Goal: Transaction & Acquisition: Purchase product/service

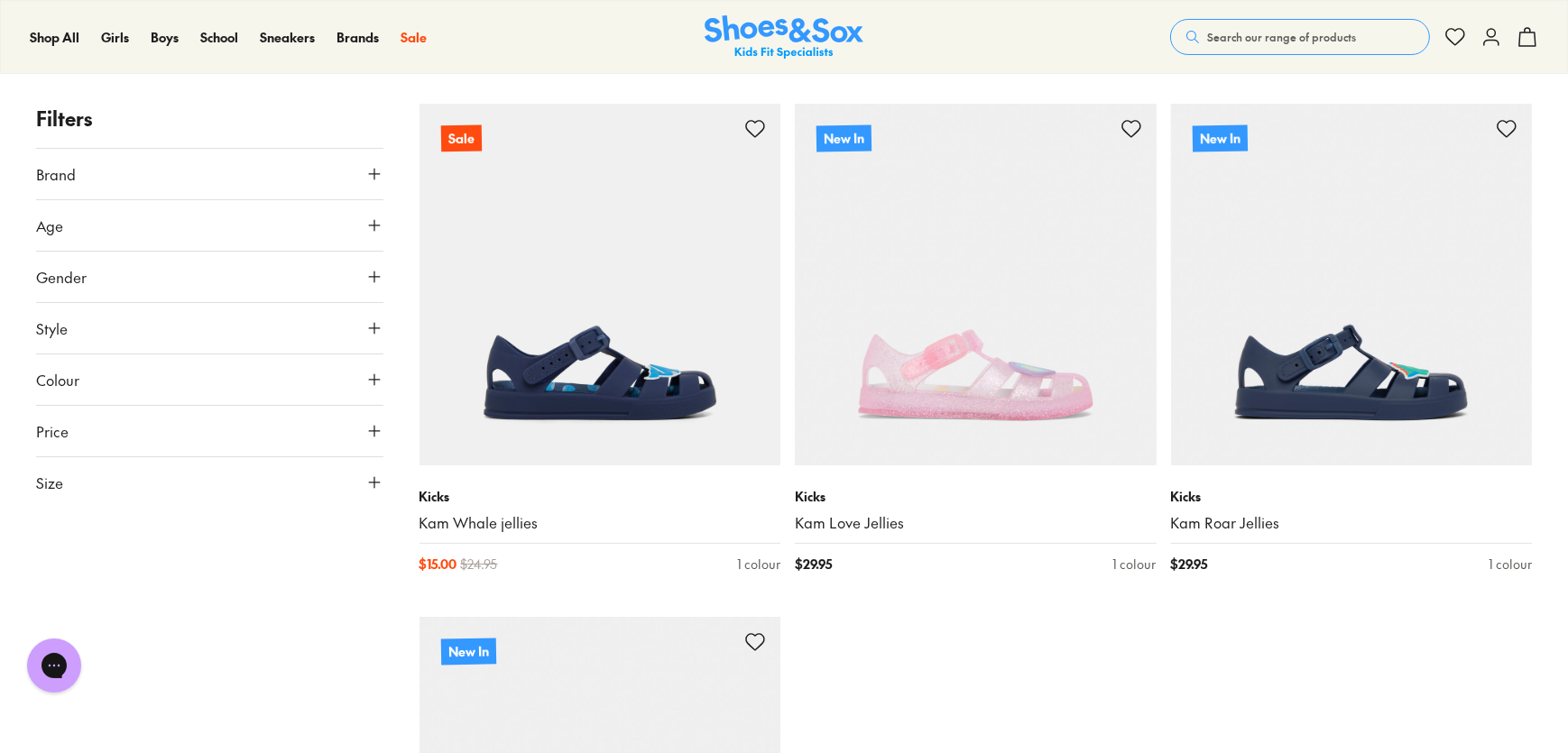
scroll to position [163, 0]
click at [1292, 21] on button "Search our range of products" at bounding box center [1300, 37] width 260 height 36
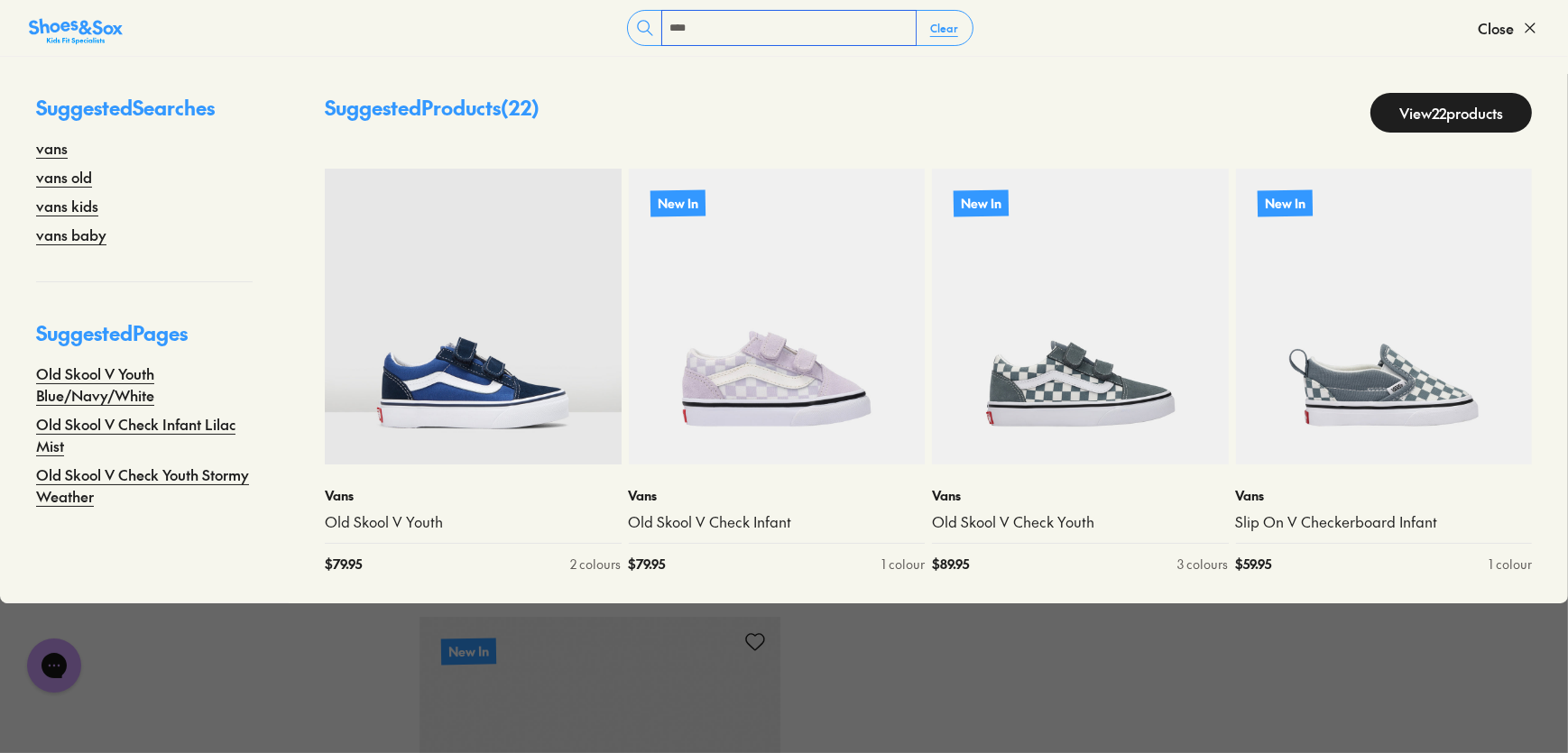
type input "****"
click at [1428, 115] on link "View 22 products" at bounding box center [1451, 113] width 161 height 40
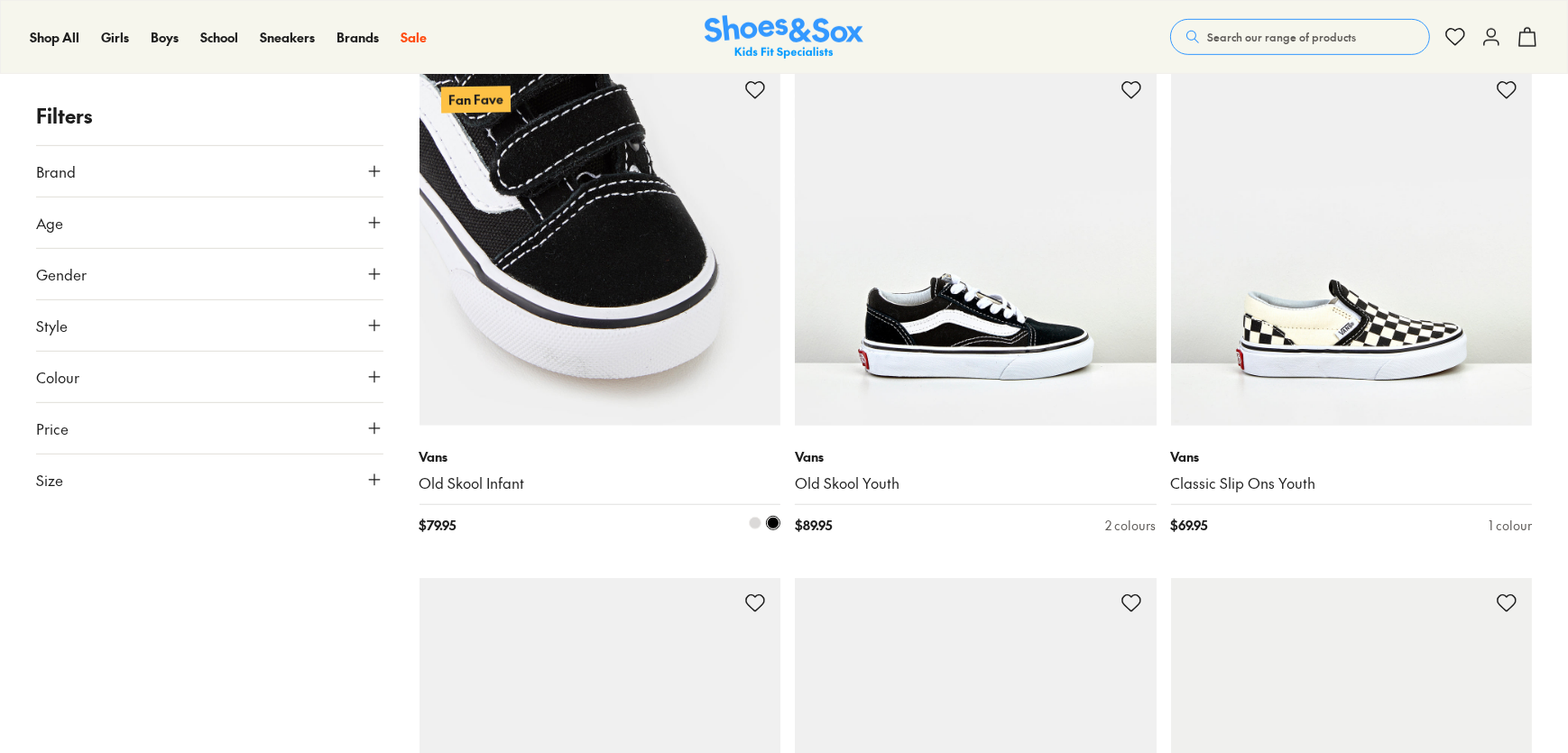
click at [657, 316] on img at bounding box center [600, 246] width 362 height 362
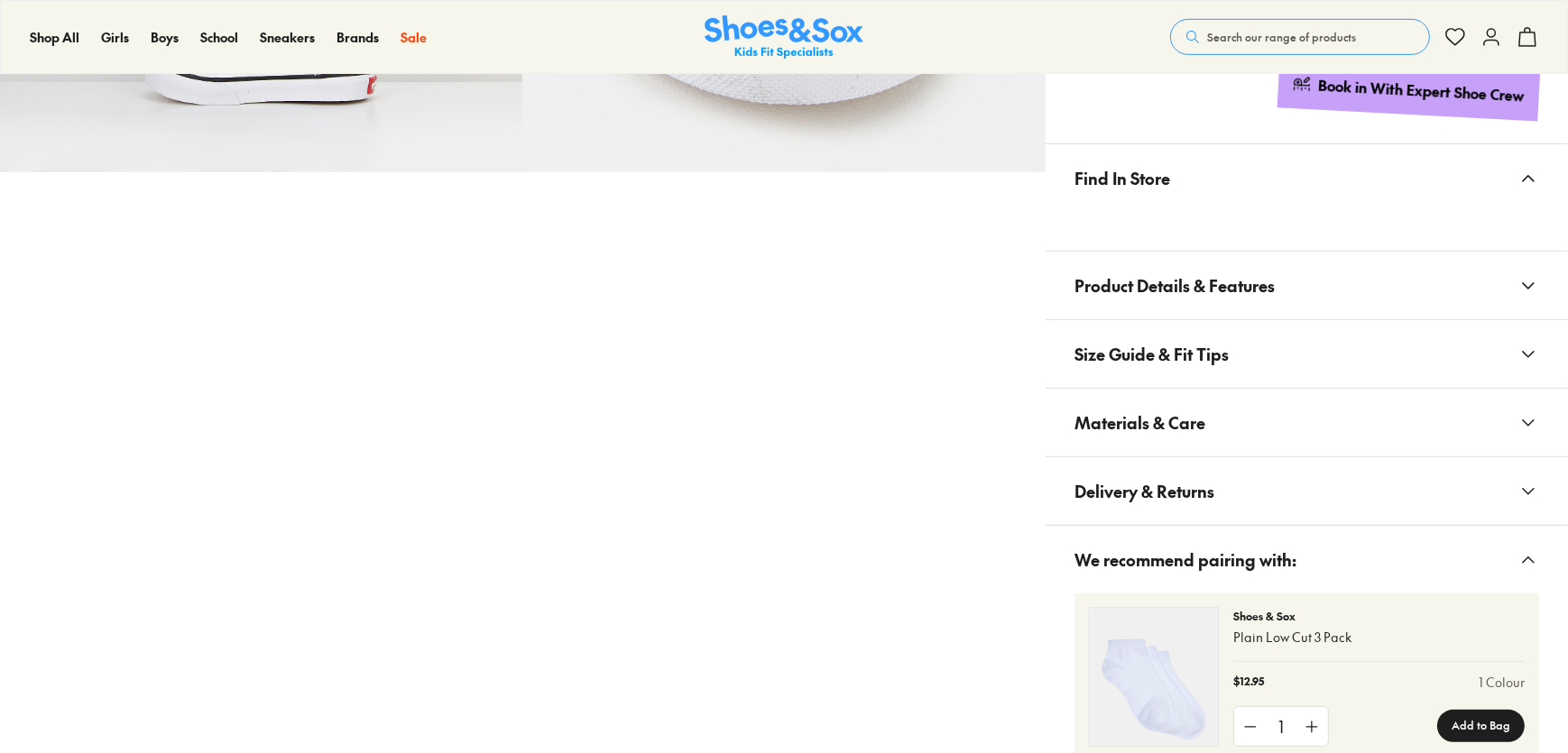
scroll to position [983, 0]
click at [1331, 410] on button "Materials & Care" at bounding box center [1307, 423] width 522 height 68
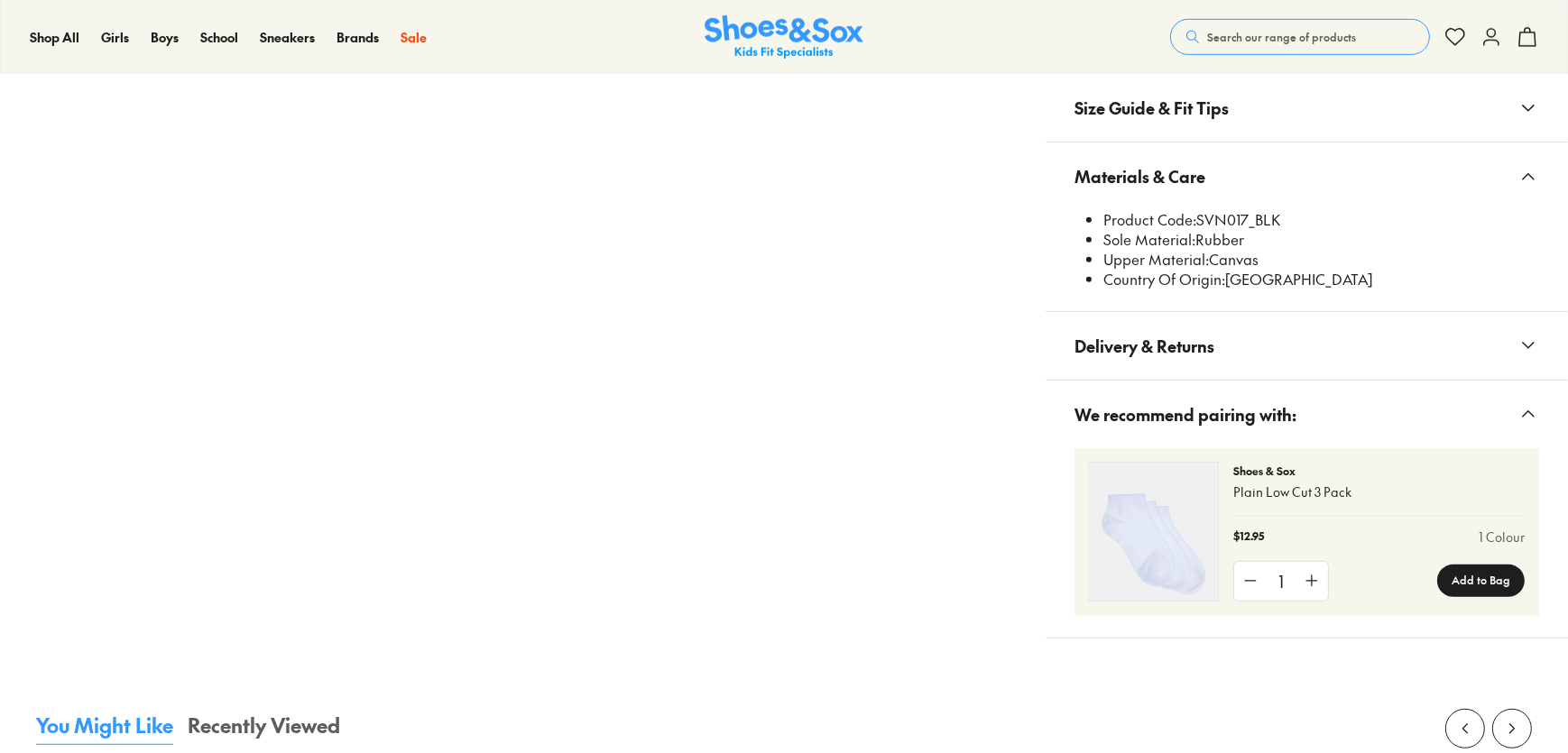
scroll to position [0, 0]
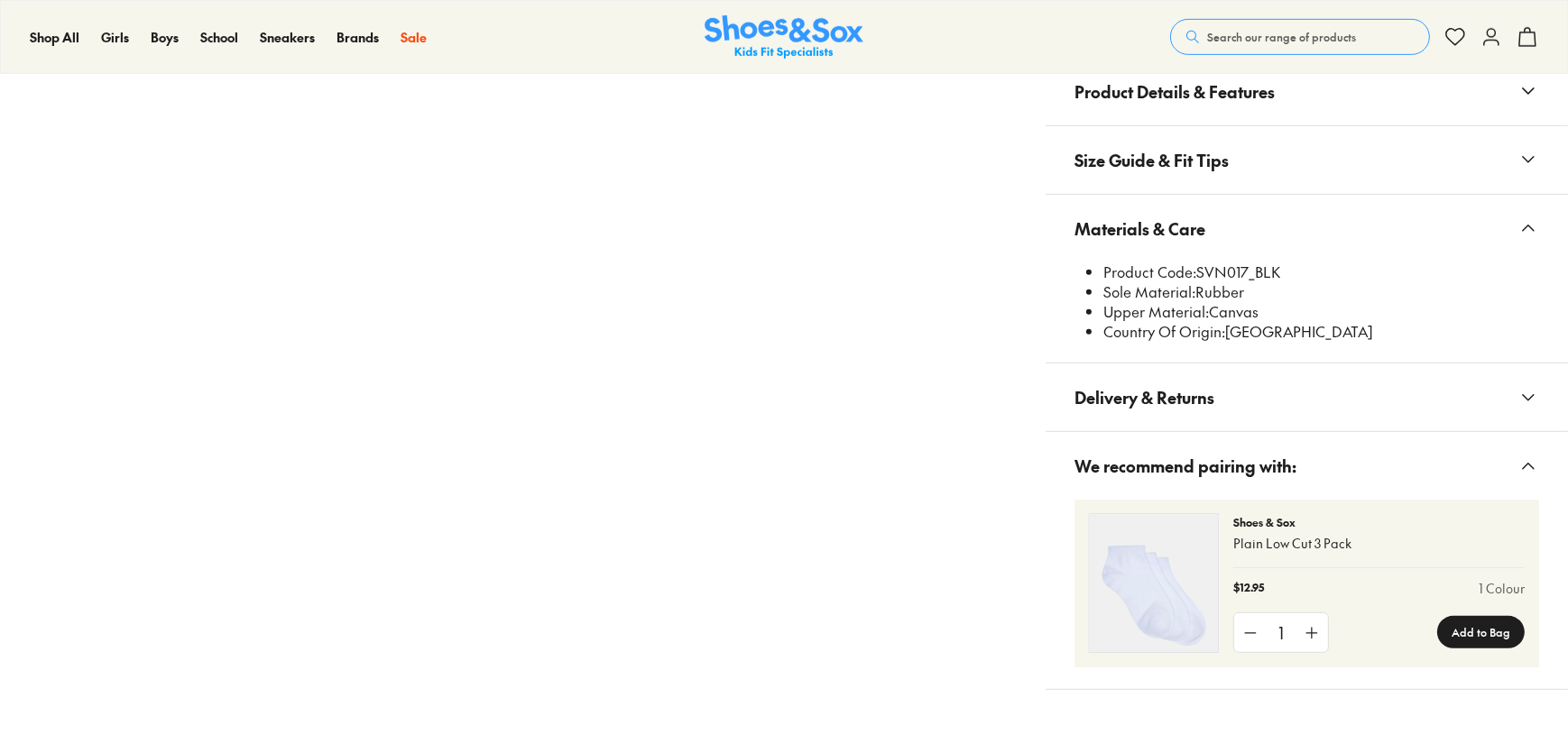
select select "*"
drag, startPoint x: 1197, startPoint y: 273, endPoint x: 1250, endPoint y: 268, distance: 53.2
click at [1250, 268] on li "Product Code: SVN017_BLK" at bounding box center [1321, 272] width 436 height 19
copy li "SVN017"
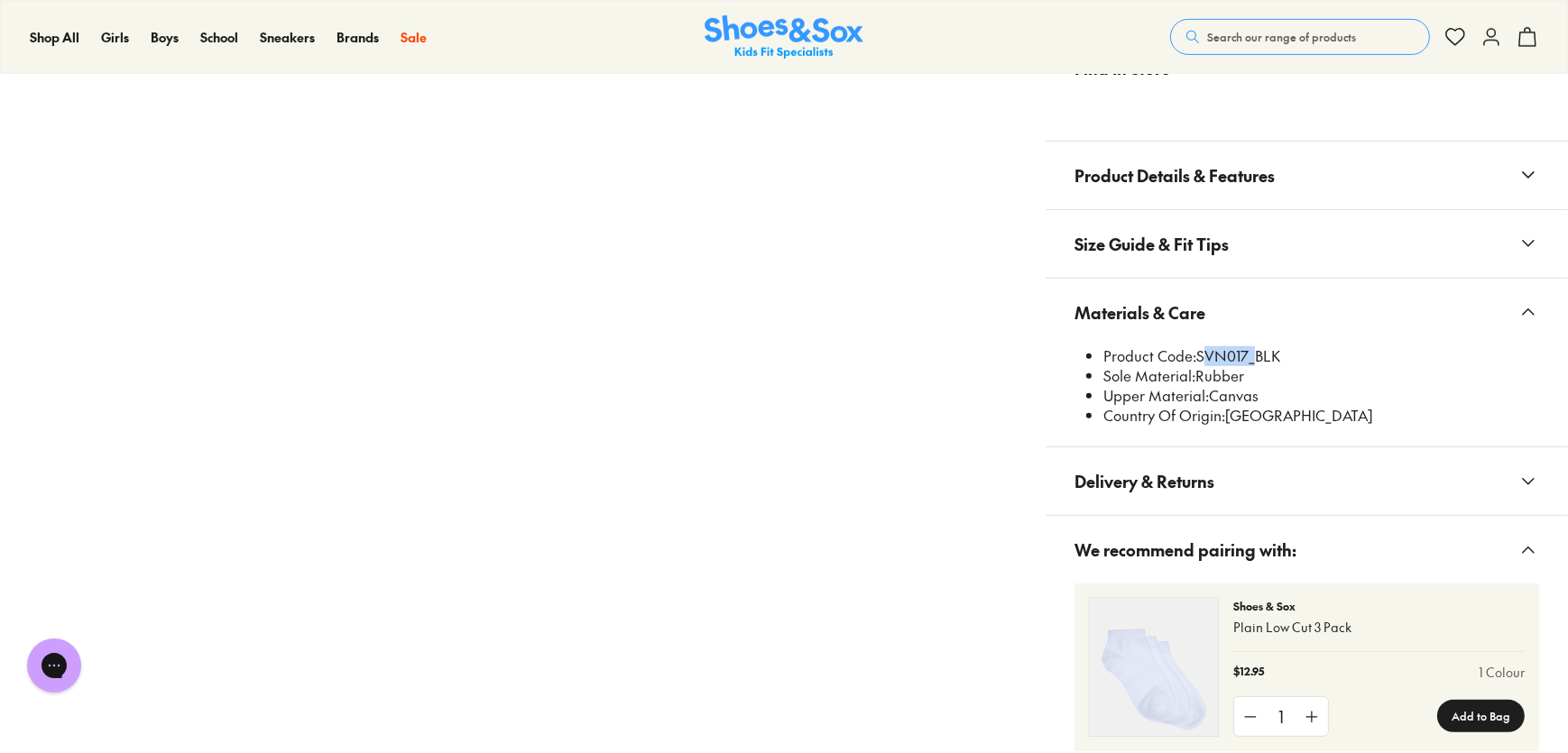
scroll to position [1065, 0]
